Goal: Check status

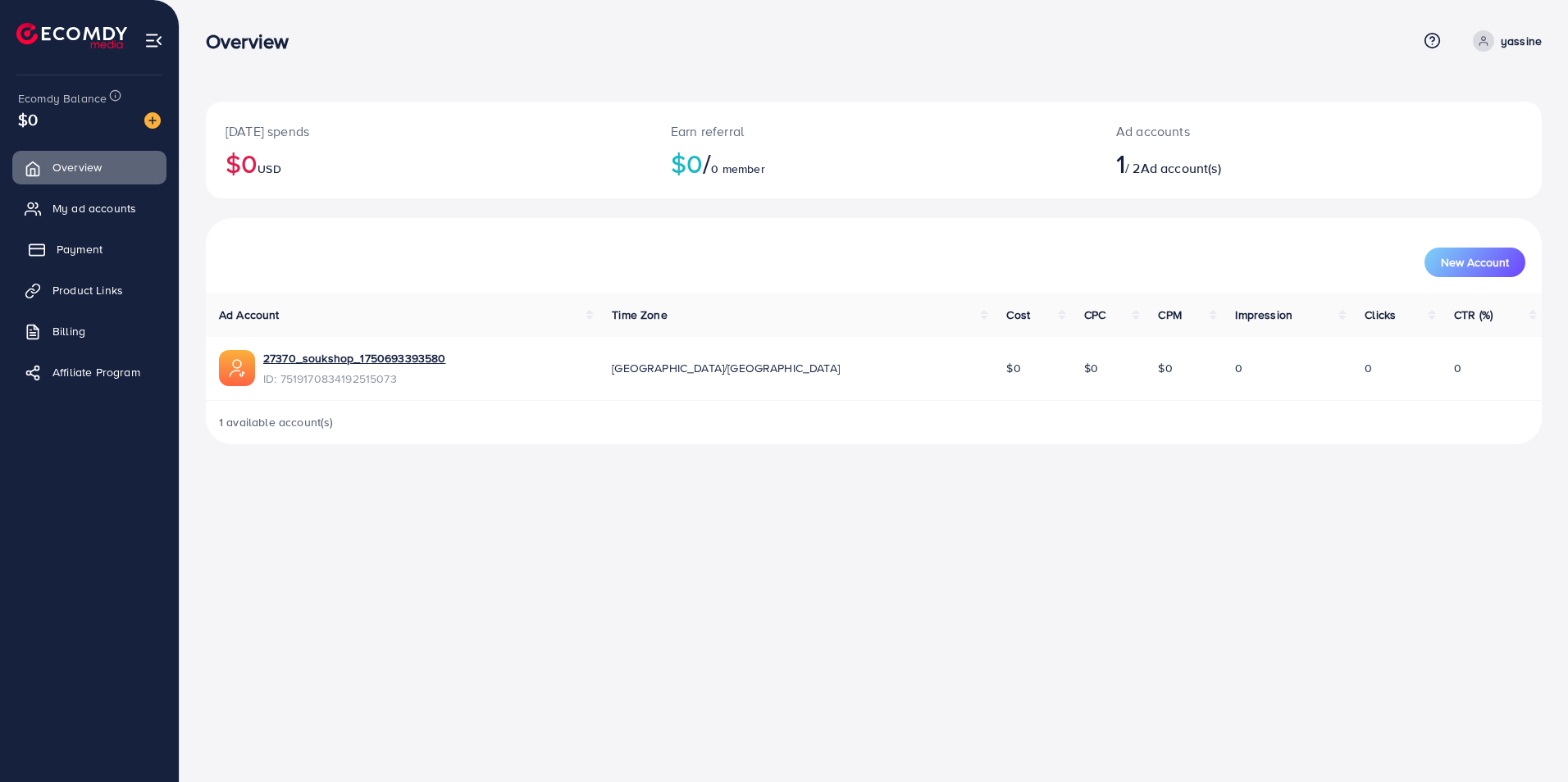
click at [89, 251] on span "Payment" at bounding box center [79, 249] width 46 height 16
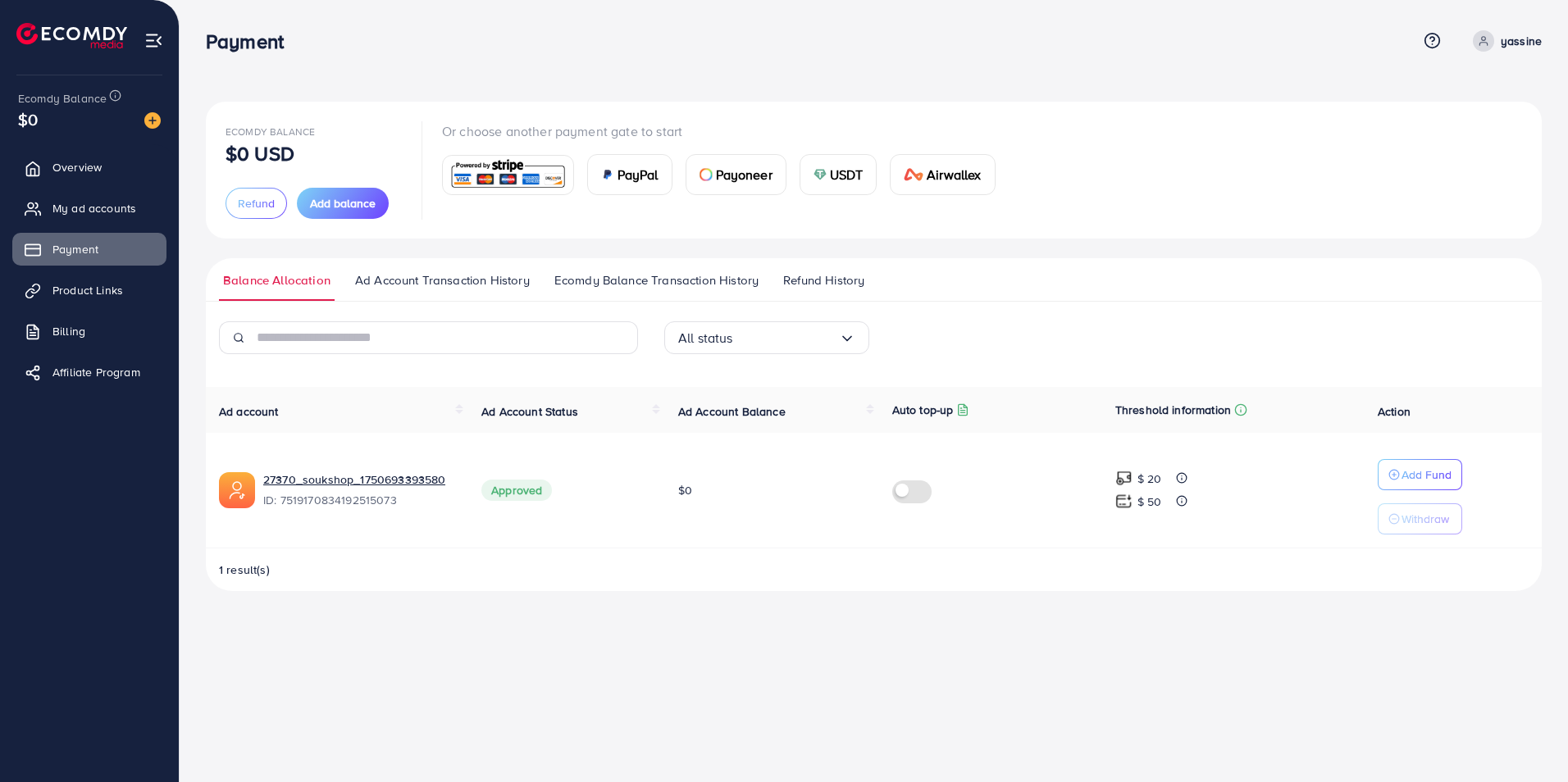
click at [786, 276] on span "Refund History" at bounding box center [823, 280] width 82 height 18
